Goal: Find specific page/section: Find specific page/section

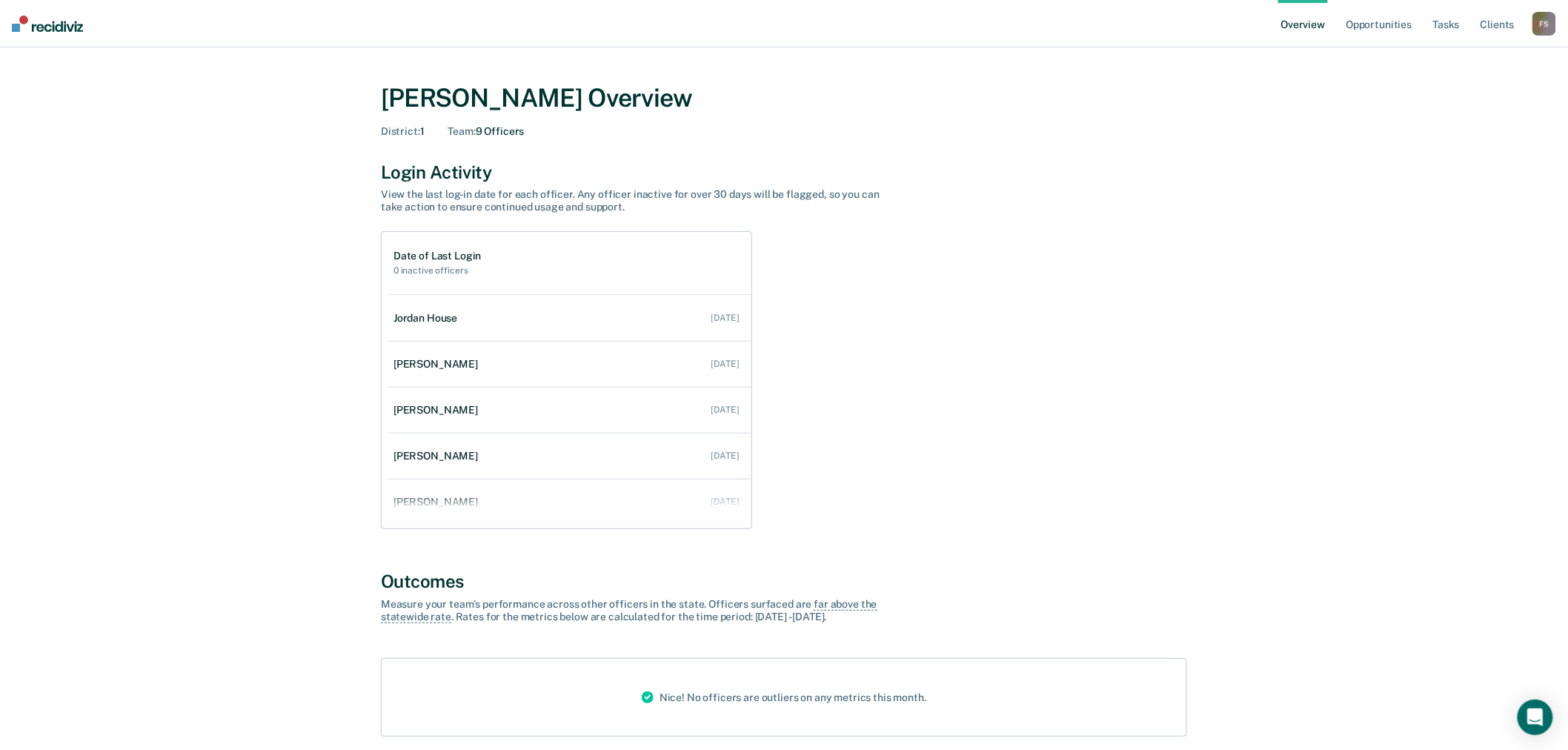
click at [1539, 25] on div "F S" at bounding box center [1544, 23] width 24 height 24
click at [1482, 93] on link "Go to Operations" at bounding box center [1484, 95] width 119 height 12
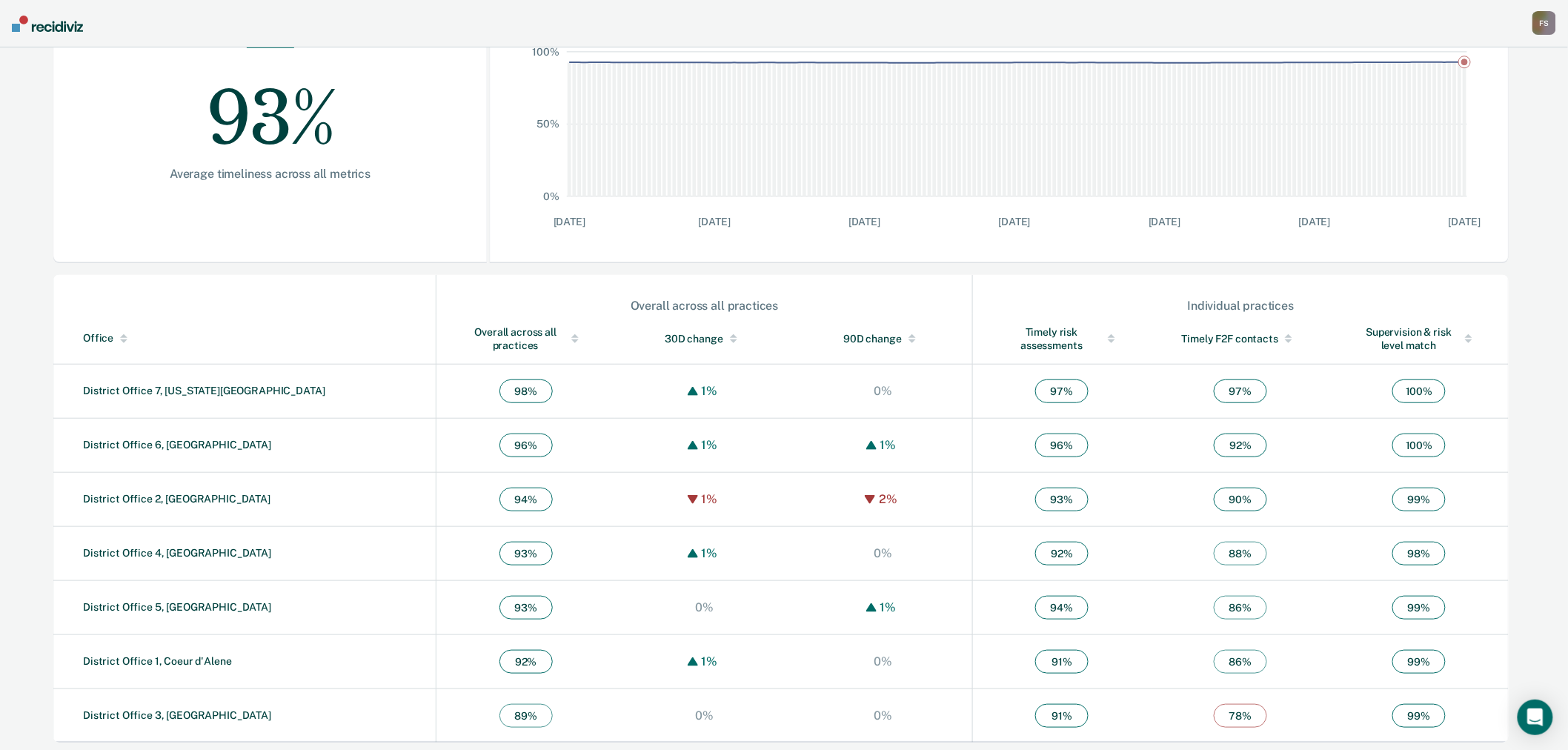
scroll to position [283, 0]
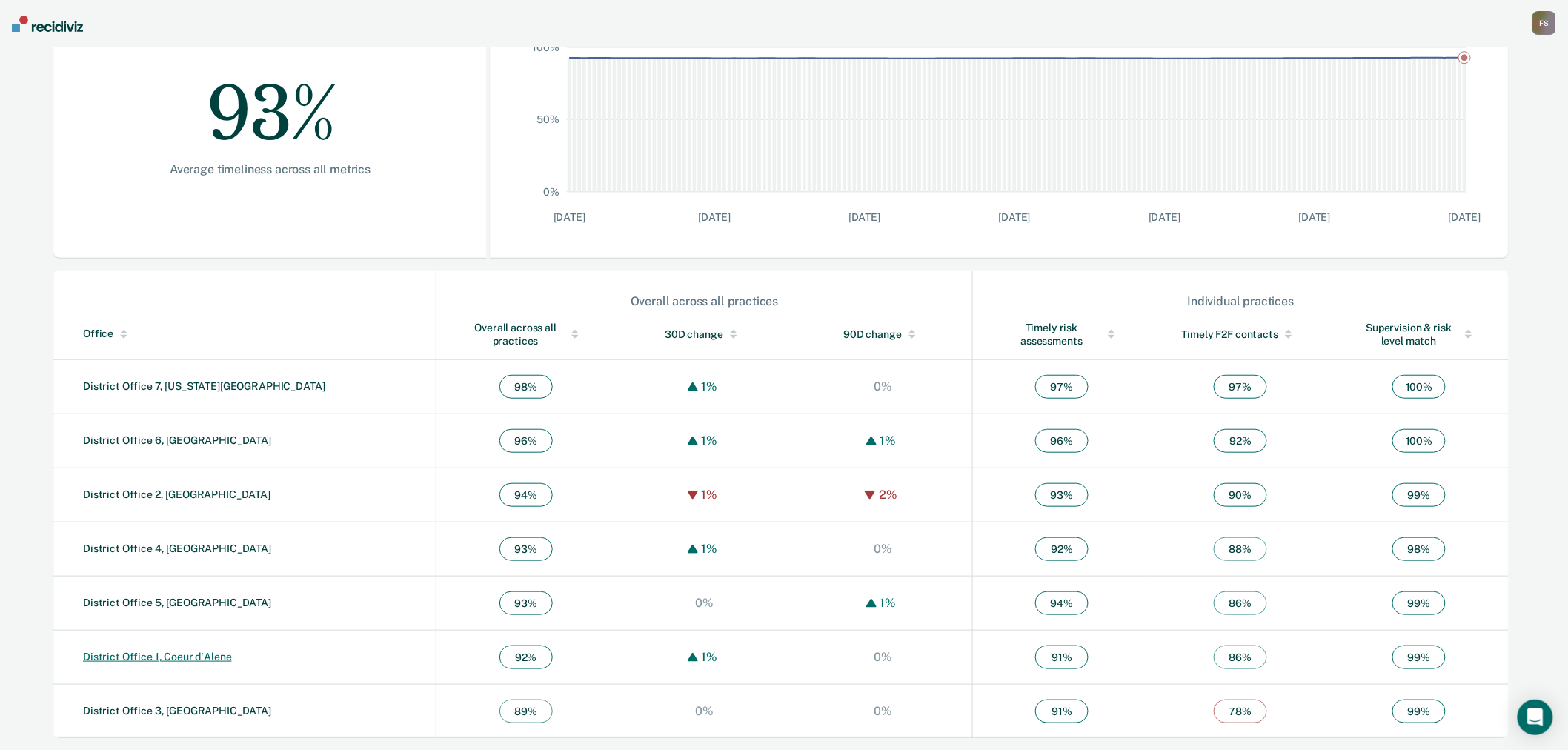
click at [190, 653] on link "District Office 1, Coeur d'Alene" at bounding box center [157, 656] width 149 height 11
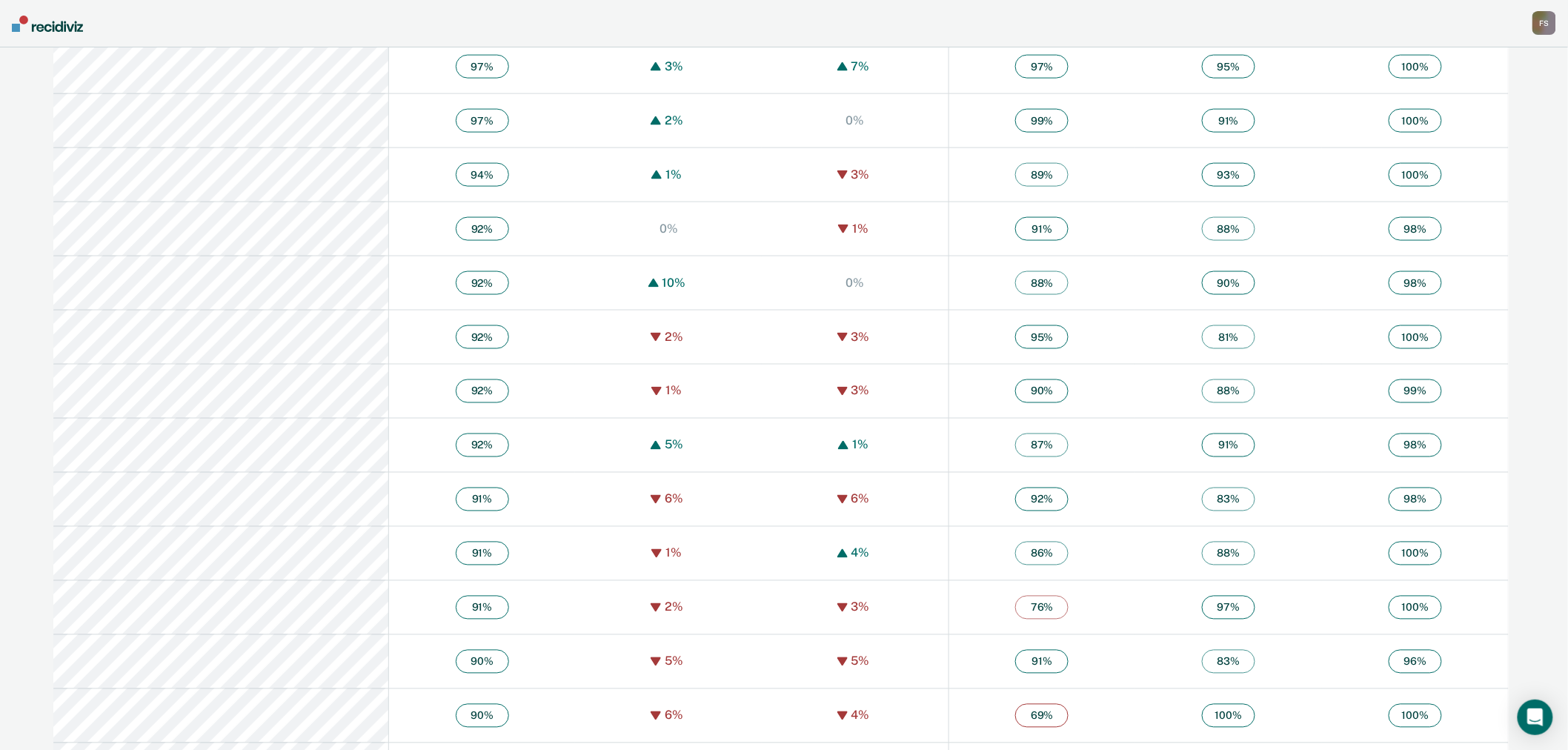
scroll to position [846, 0]
